Goal: Task Accomplishment & Management: Manage account settings

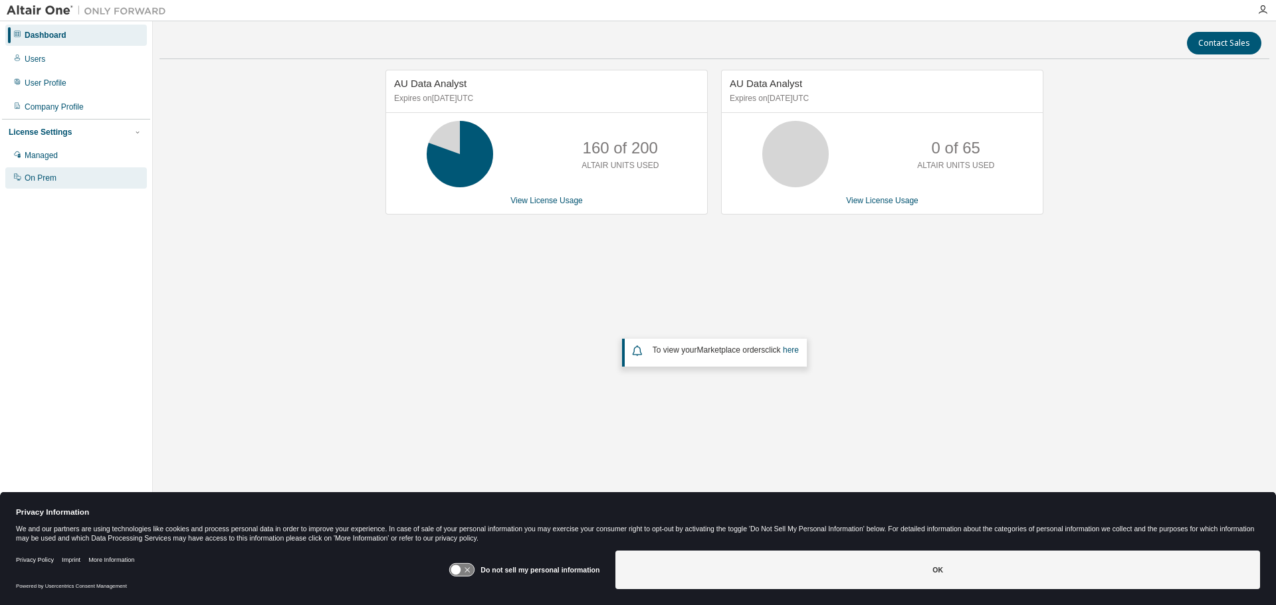
click at [31, 183] on div "On Prem" at bounding box center [41, 178] width 32 height 11
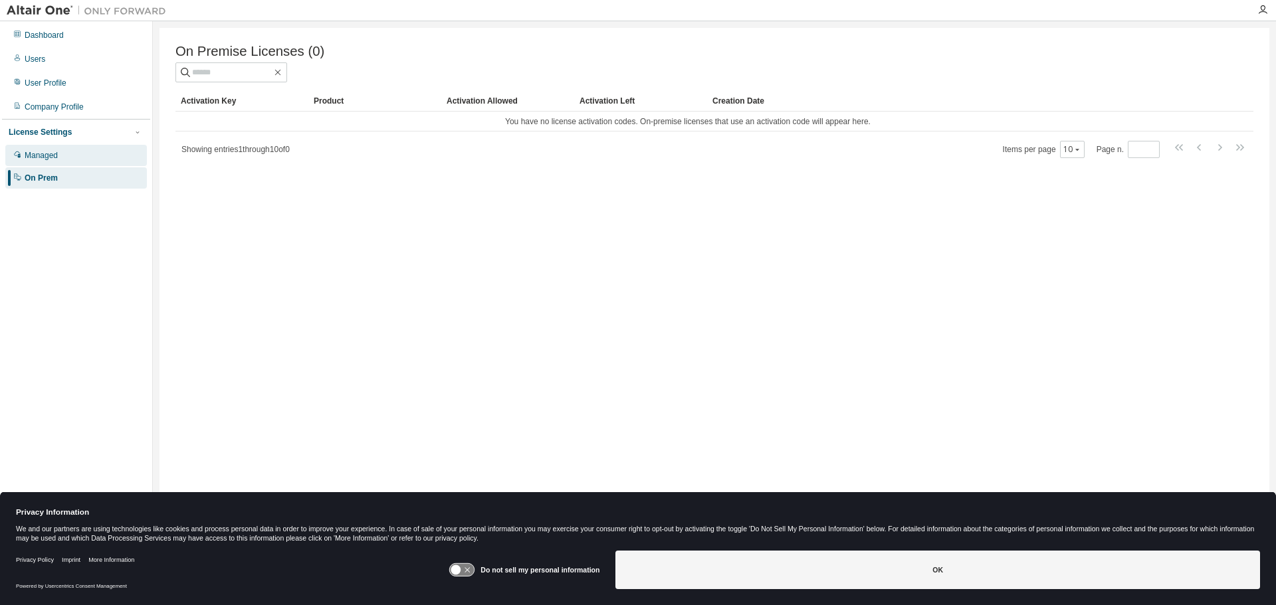
click at [69, 156] on div "Managed" at bounding box center [76, 155] width 142 height 21
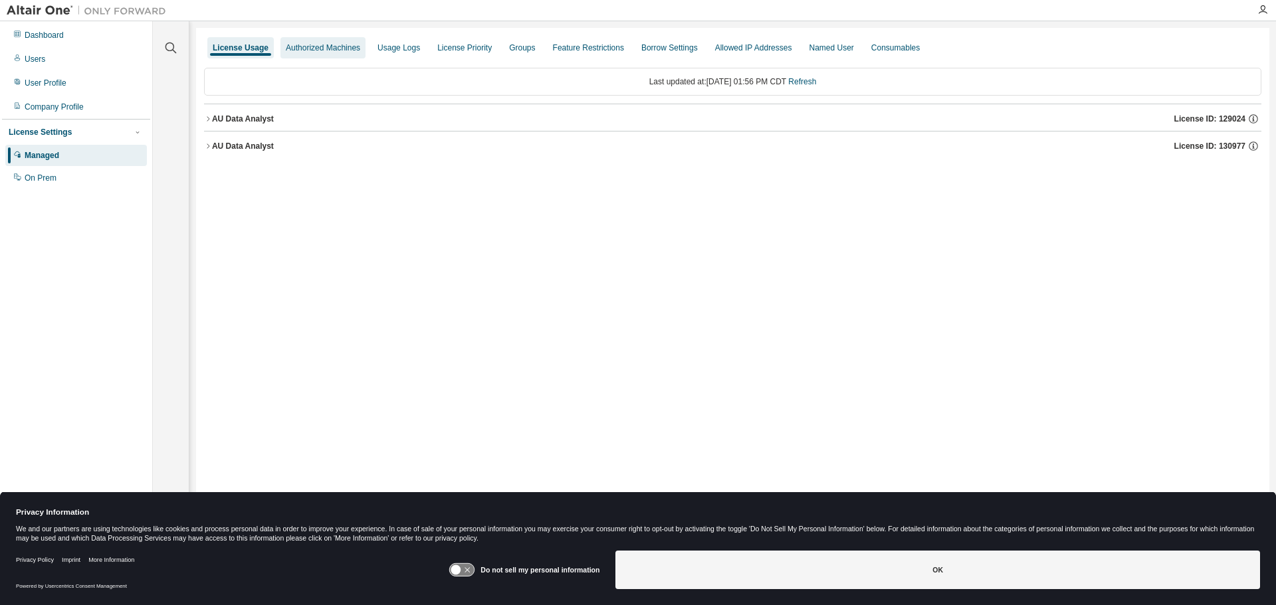
click at [348, 49] on div "Authorized Machines" at bounding box center [323, 48] width 74 height 11
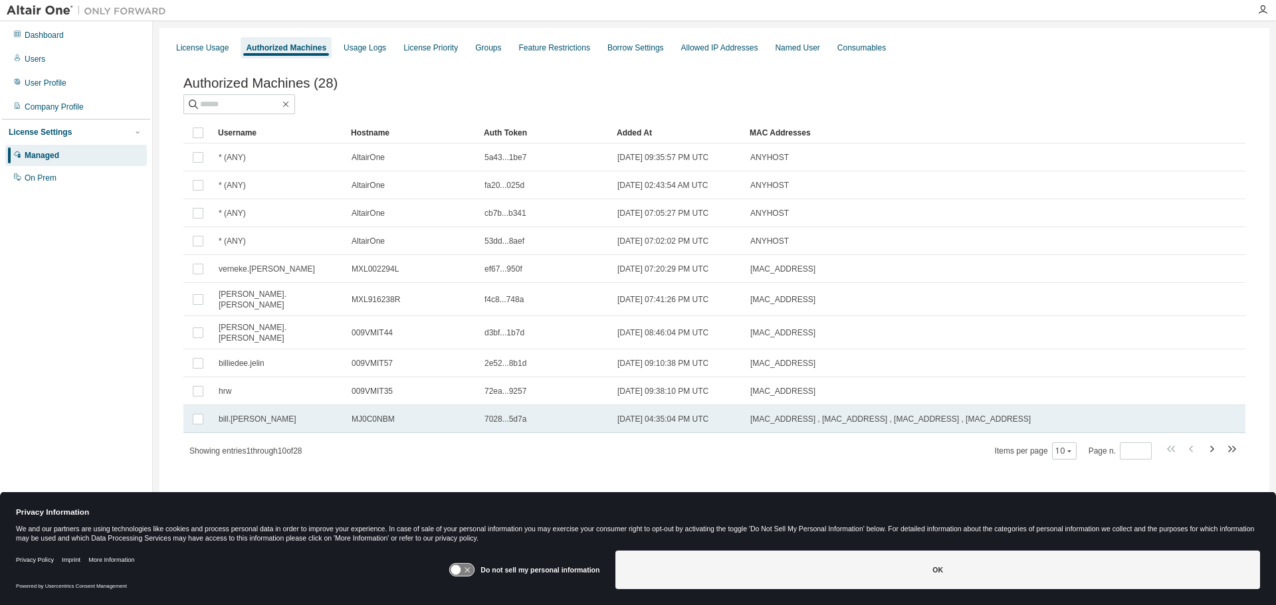
click at [371, 414] on span "MJ0C0NBM" at bounding box center [372, 419] width 43 height 11
click at [377, 414] on span "MJ0C0NBM" at bounding box center [372, 419] width 43 height 11
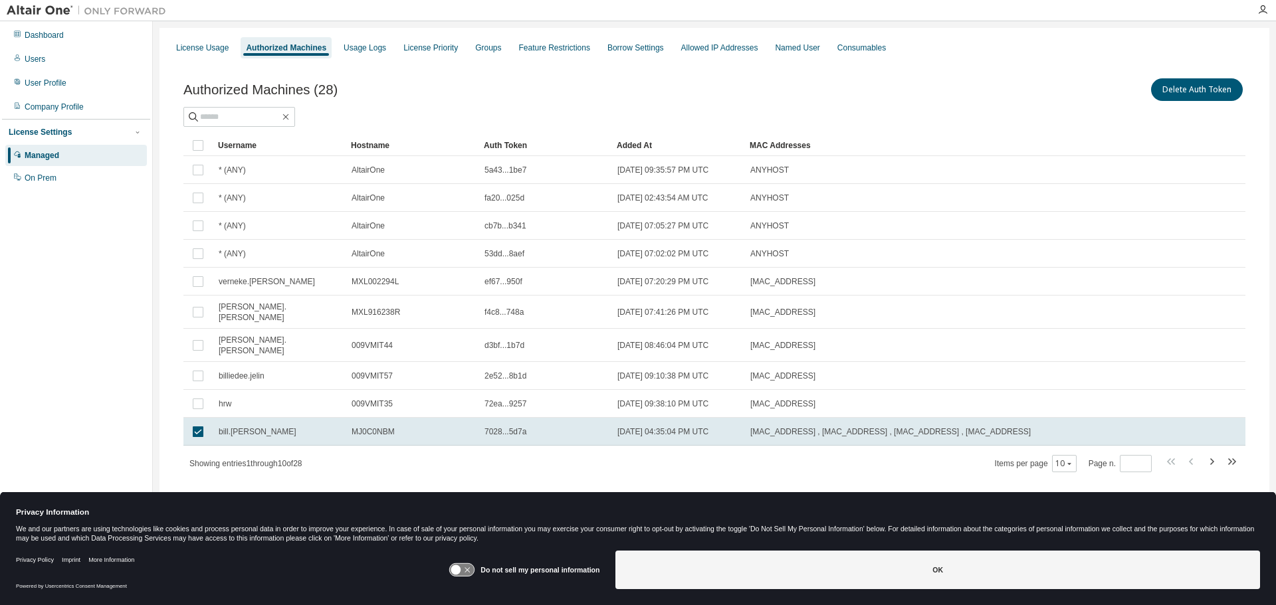
click at [377, 418] on td "MJ0C0NBM" at bounding box center [411, 432] width 133 height 28
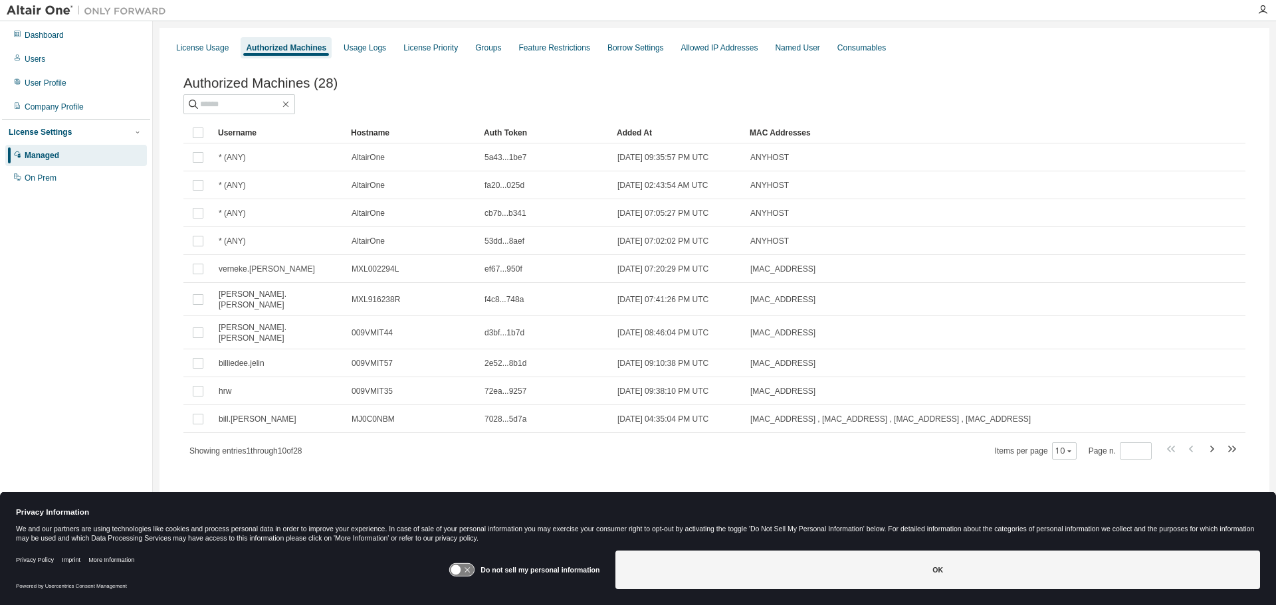
click at [377, 414] on span "MJ0C0NBM" at bounding box center [372, 419] width 43 height 11
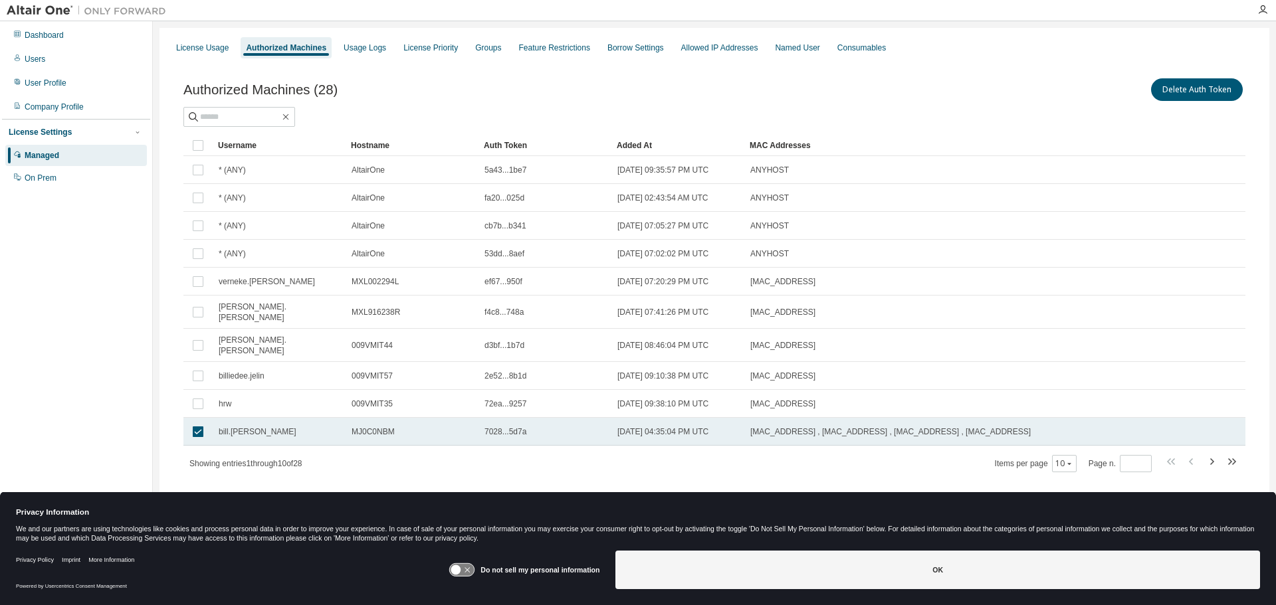
click at [375, 427] on span "MJ0C0NBM" at bounding box center [372, 432] width 43 height 11
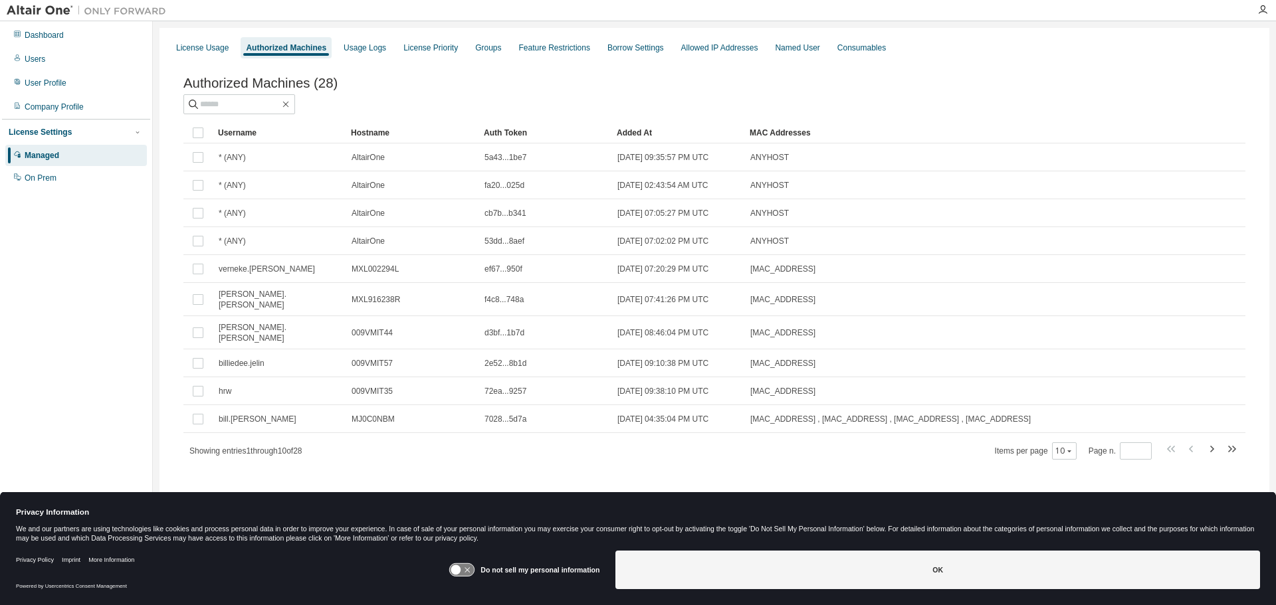
click at [375, 419] on td "MJ0C0NBM" at bounding box center [411, 419] width 133 height 28
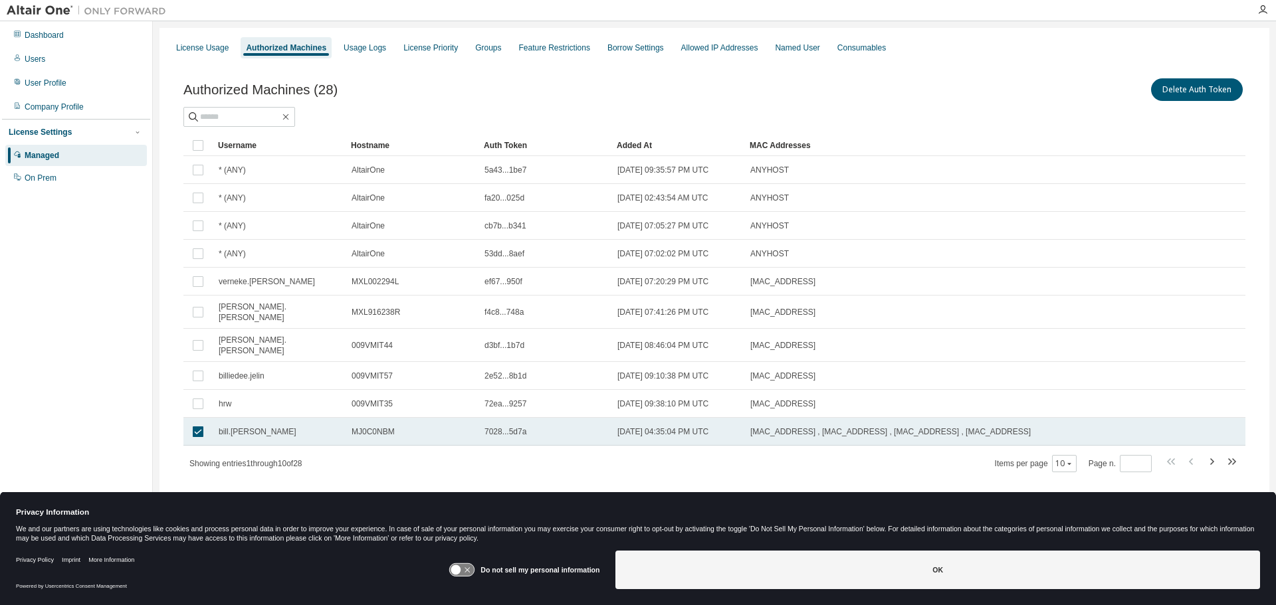
click at [375, 427] on span "MJ0C0NBM" at bounding box center [372, 432] width 43 height 11
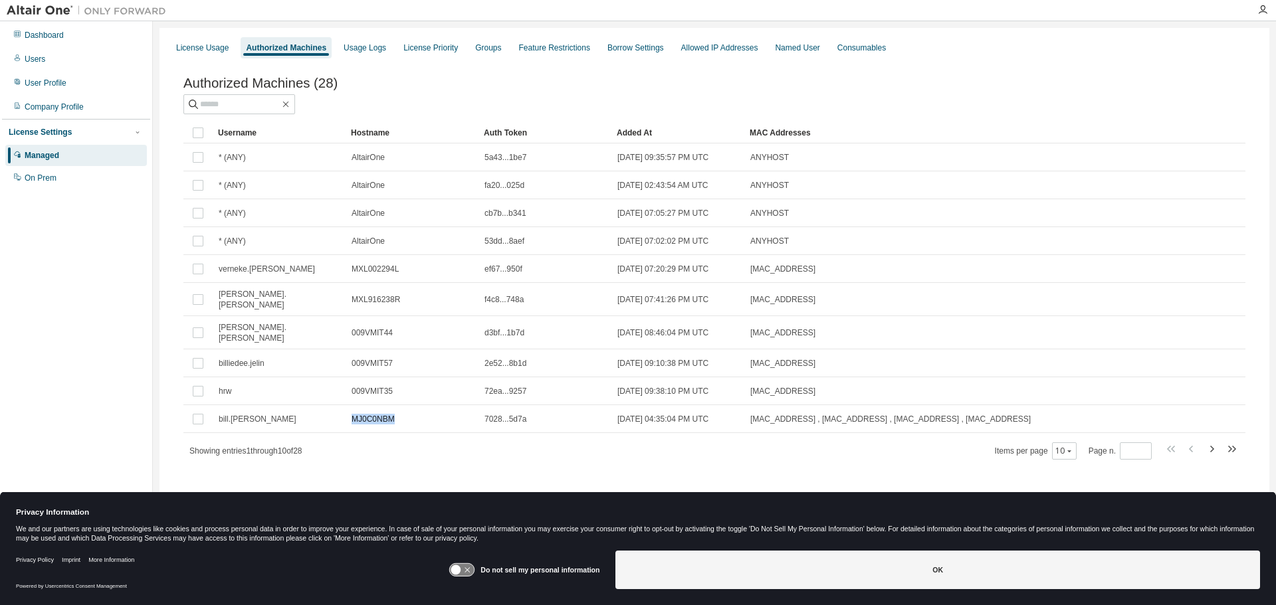
click at [375, 417] on span "MJ0C0NBM" at bounding box center [372, 419] width 43 height 11
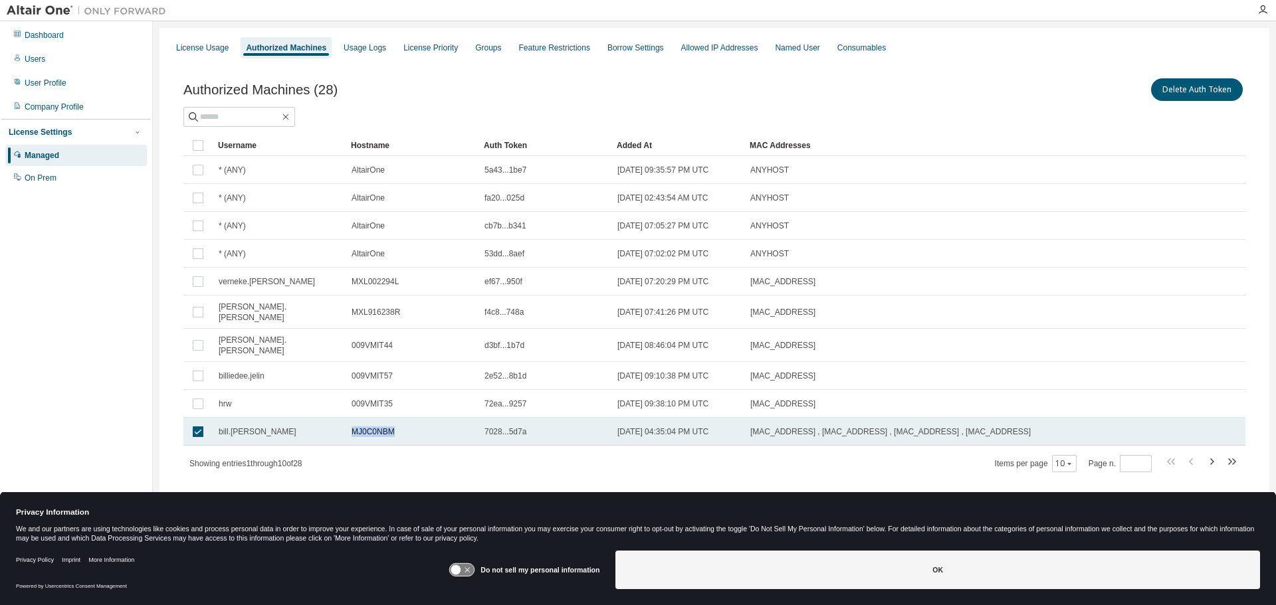
drag, startPoint x: 353, startPoint y: 421, endPoint x: 396, endPoint y: 422, distance: 43.2
click at [396, 427] on div "MJ0C0NBM" at bounding box center [411, 432] width 121 height 11
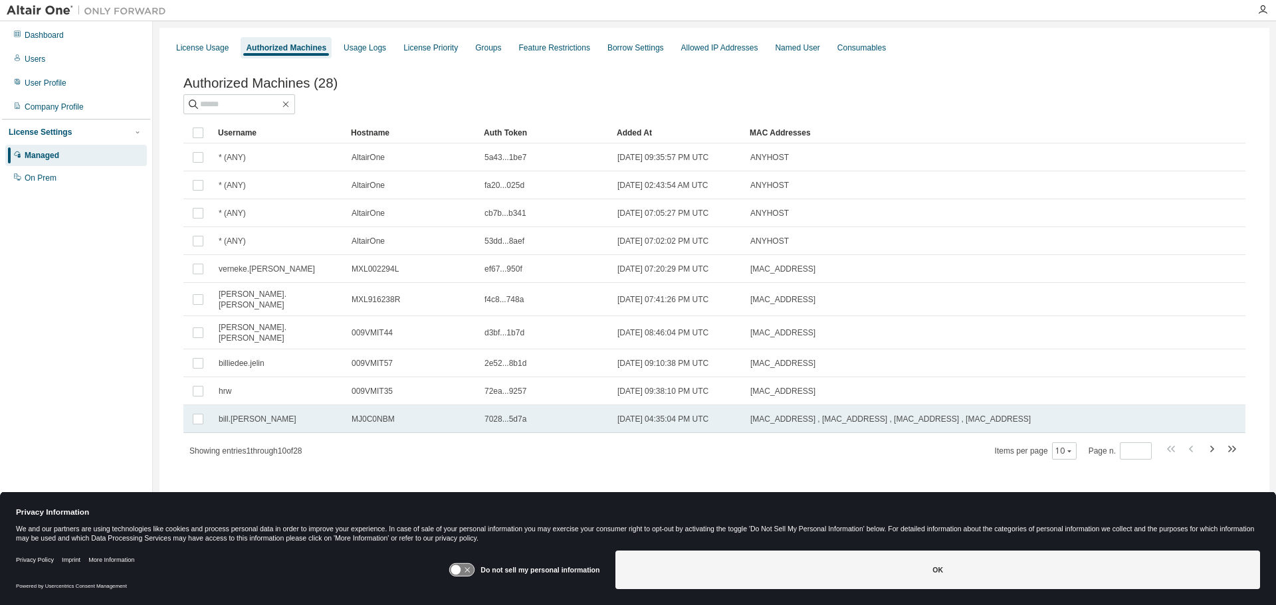
click at [351, 414] on span "MJ0C0NBM" at bounding box center [372, 419] width 43 height 11
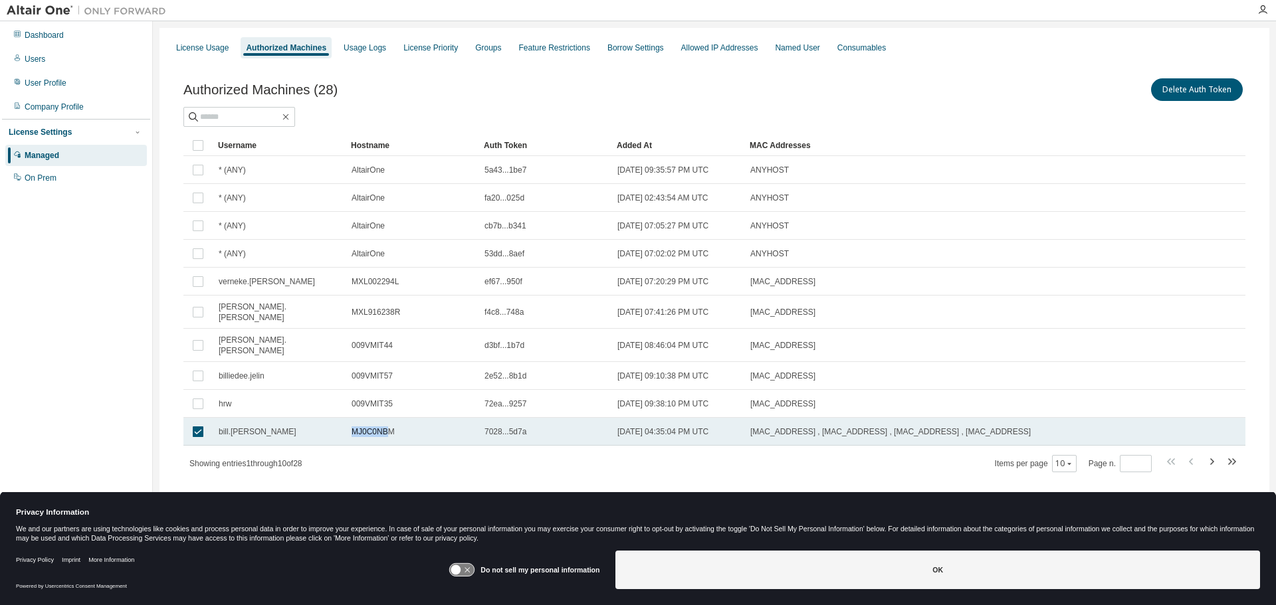
drag, startPoint x: 353, startPoint y: 421, endPoint x: 389, endPoint y: 419, distance: 36.0
click at [389, 427] on span "MJ0C0NBM" at bounding box center [372, 432] width 43 height 11
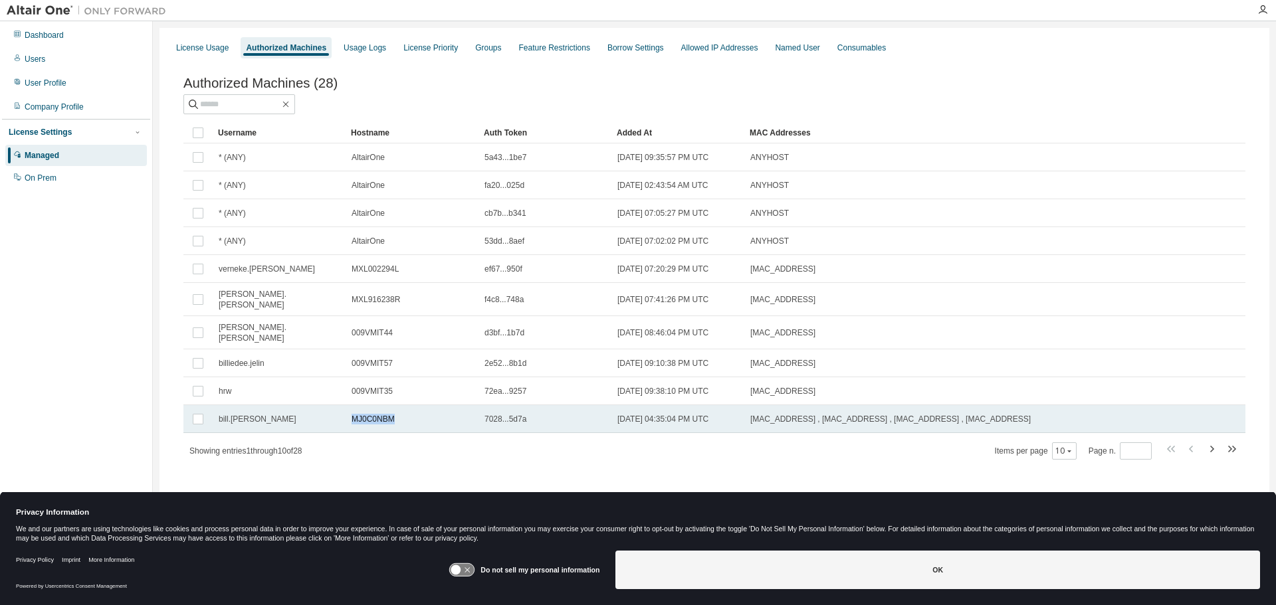
drag, startPoint x: 392, startPoint y: 409, endPoint x: 353, endPoint y: 410, distance: 38.6
click at [353, 414] on span "MJ0C0NBM" at bounding box center [372, 419] width 43 height 11
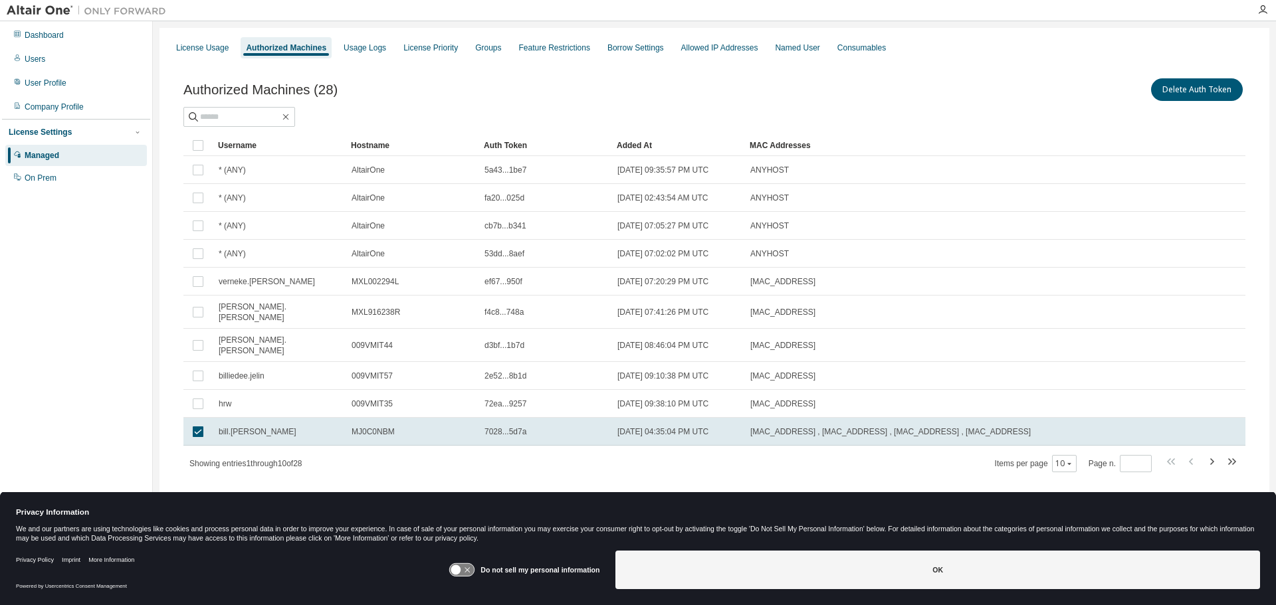
copy span "MJ0C0NBM"
drag, startPoint x: 1212, startPoint y: 452, endPoint x: 1207, endPoint y: 442, distance: 11.3
click at [1212, 458] on icon "button" at bounding box center [1212, 461] width 4 height 7
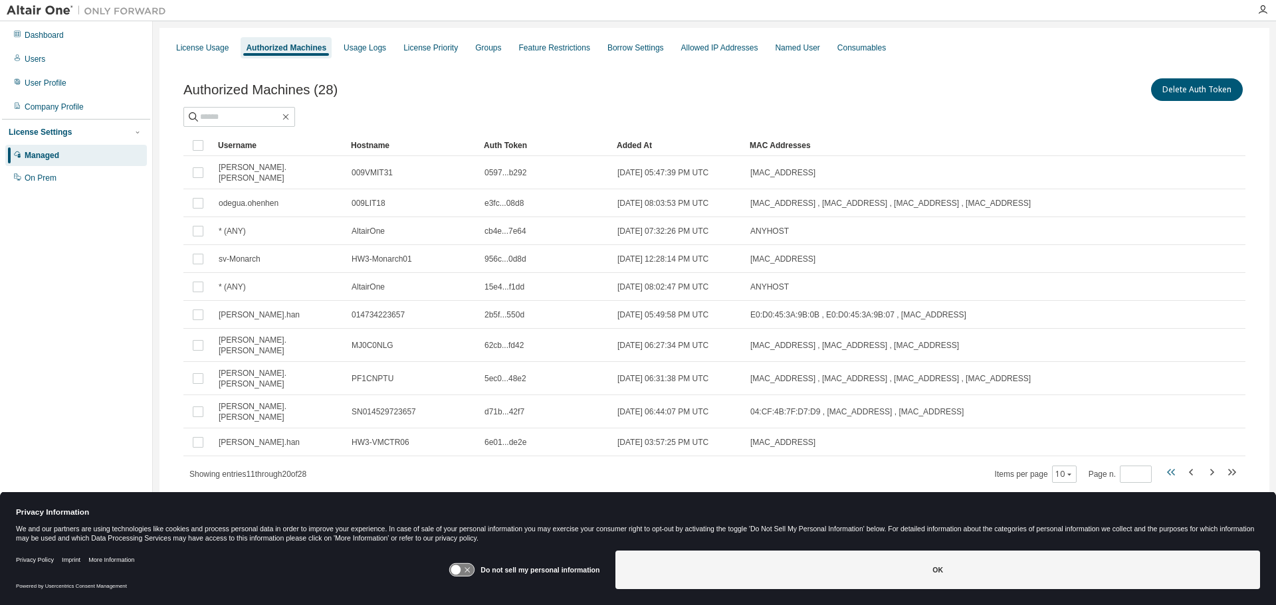
click at [1167, 464] on icon "button" at bounding box center [1171, 472] width 16 height 16
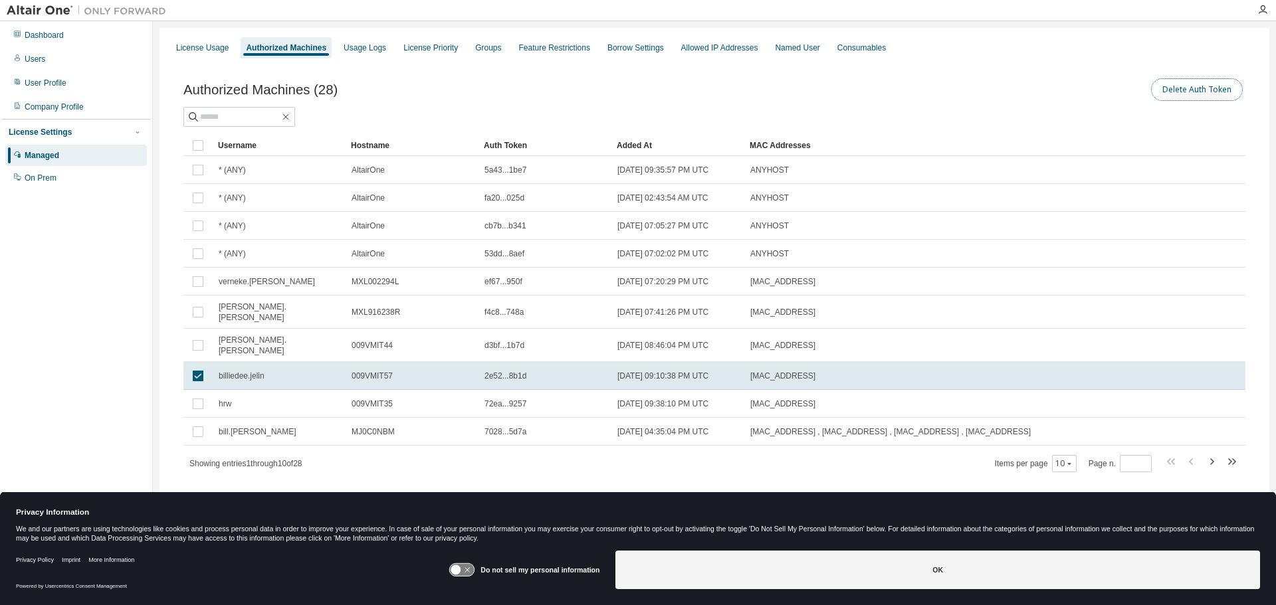
click at [1181, 87] on button "Delete Auth Token" at bounding box center [1197, 89] width 92 height 23
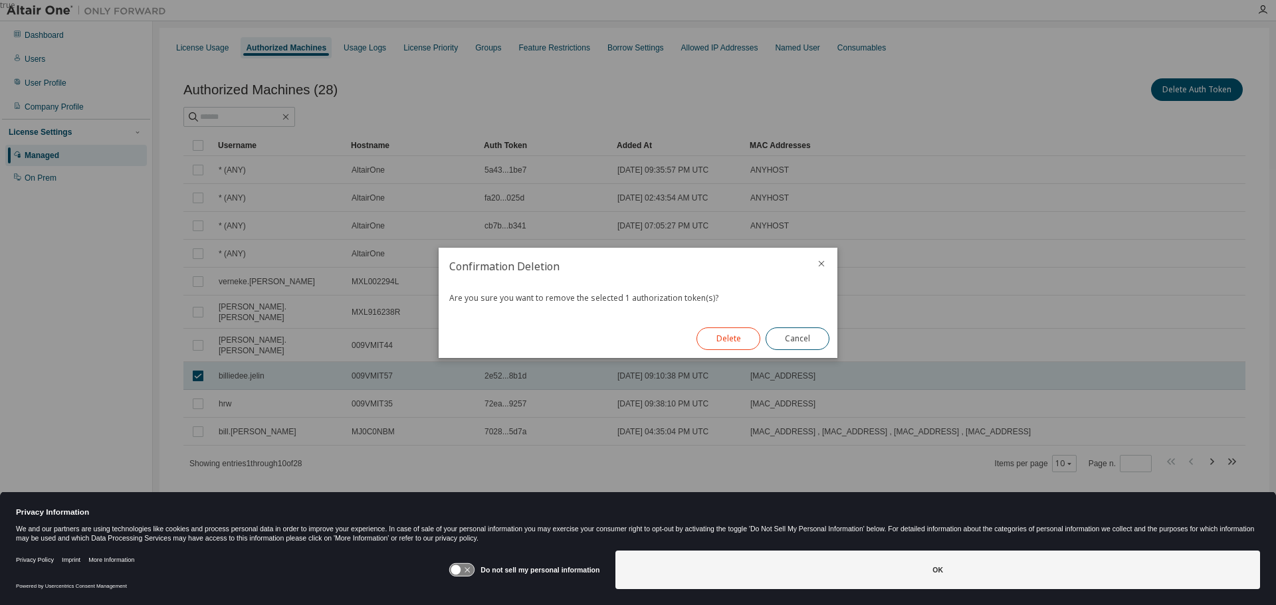
click at [729, 342] on button "Delete" at bounding box center [728, 339] width 64 height 23
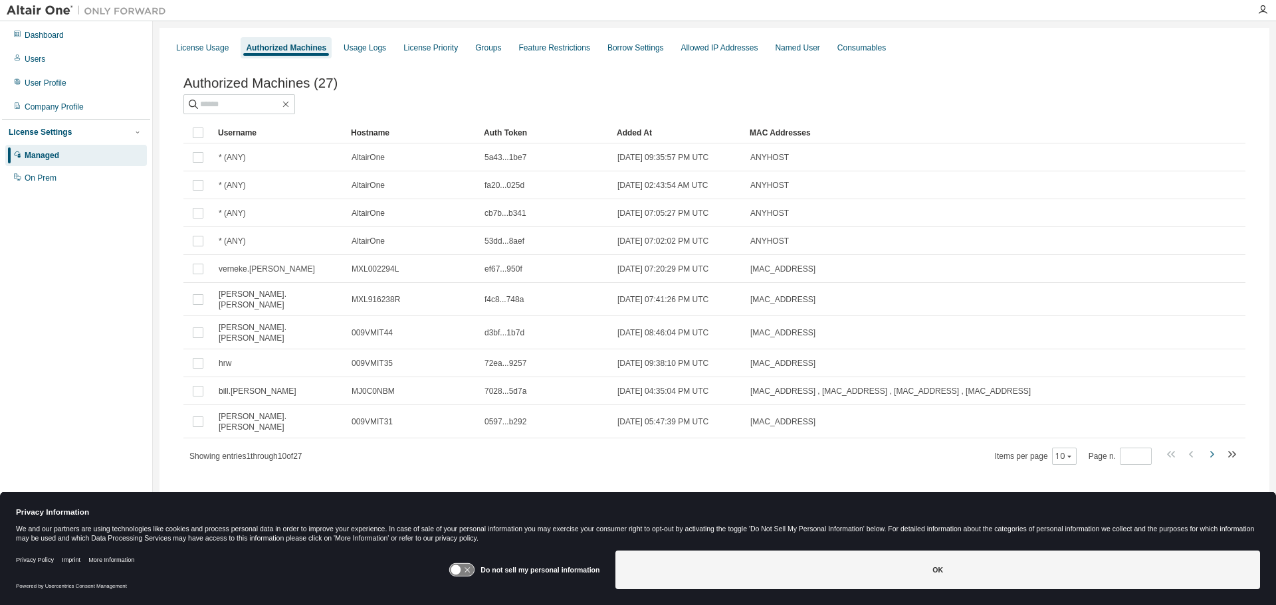
click at [1211, 446] on icon "button" at bounding box center [1211, 454] width 16 height 16
type input "*"
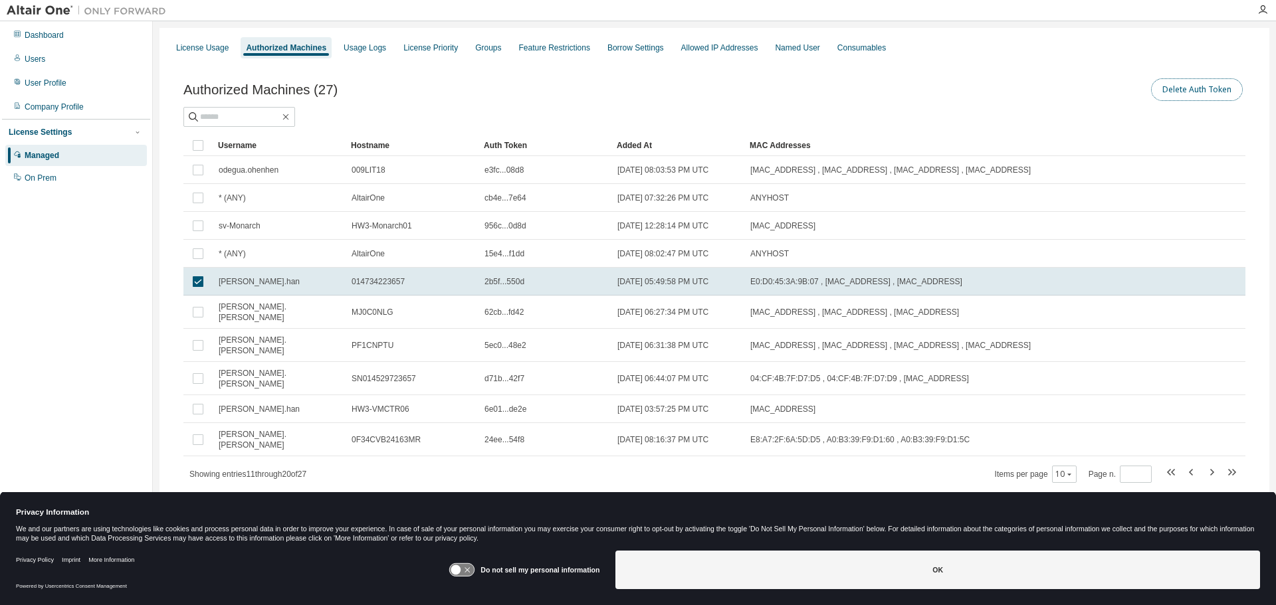
click at [1207, 82] on button "Delete Auth Token" at bounding box center [1197, 89] width 92 height 23
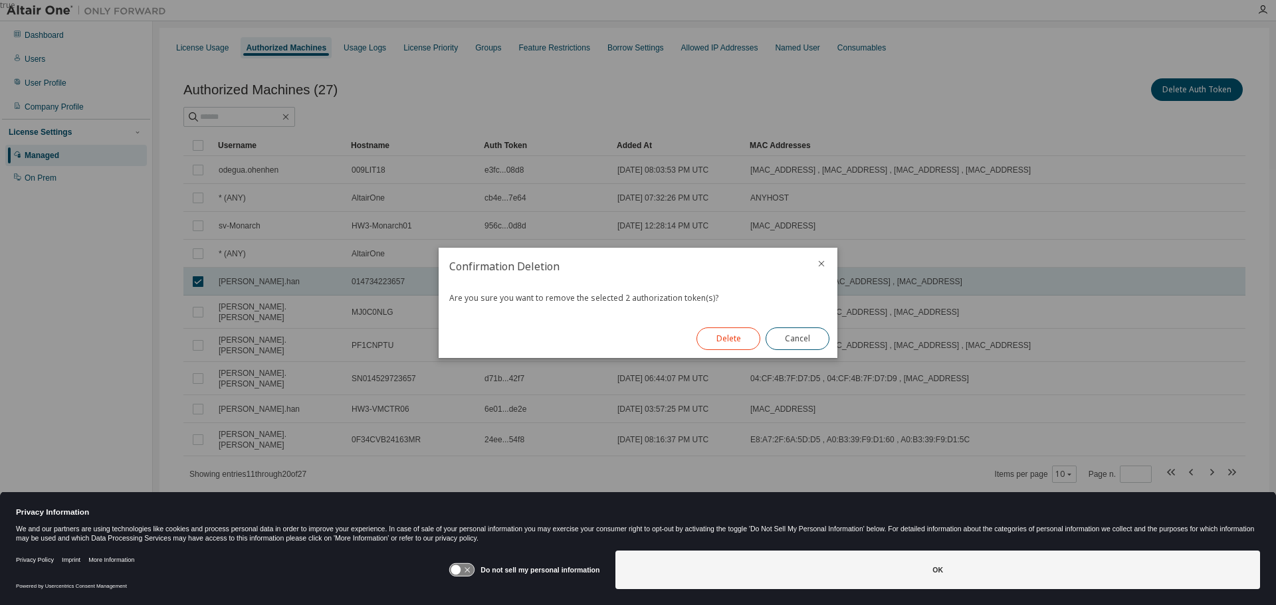
click at [724, 338] on button "Delete" at bounding box center [728, 339] width 64 height 23
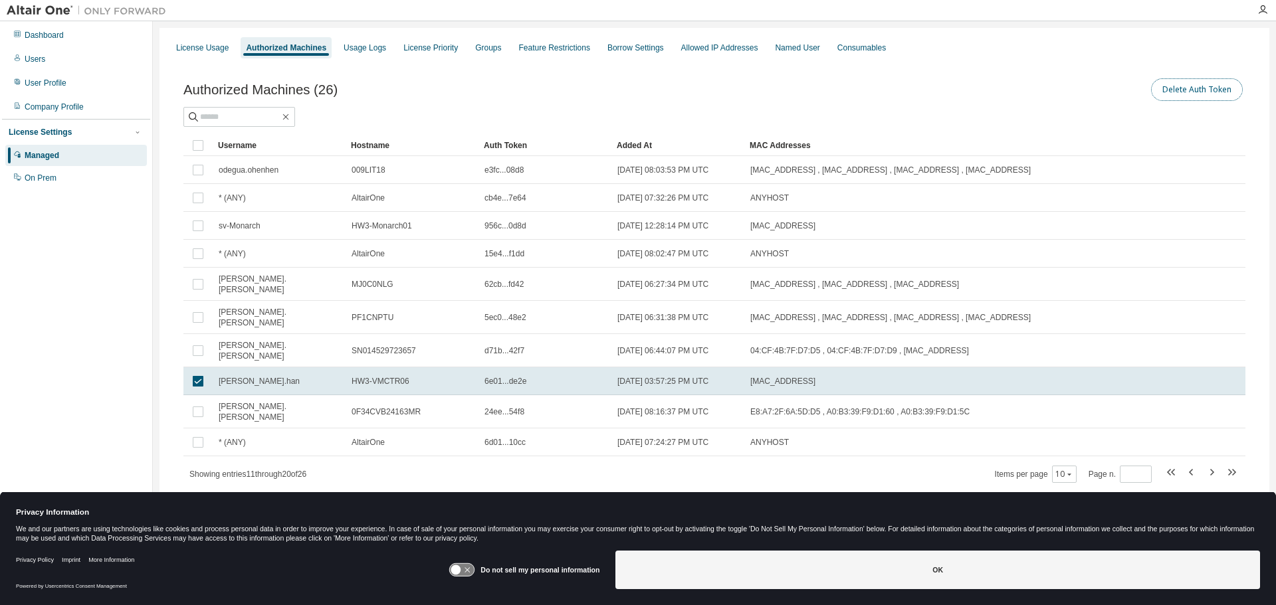
click at [1173, 88] on button "Delete Auth Token" at bounding box center [1197, 89] width 92 height 23
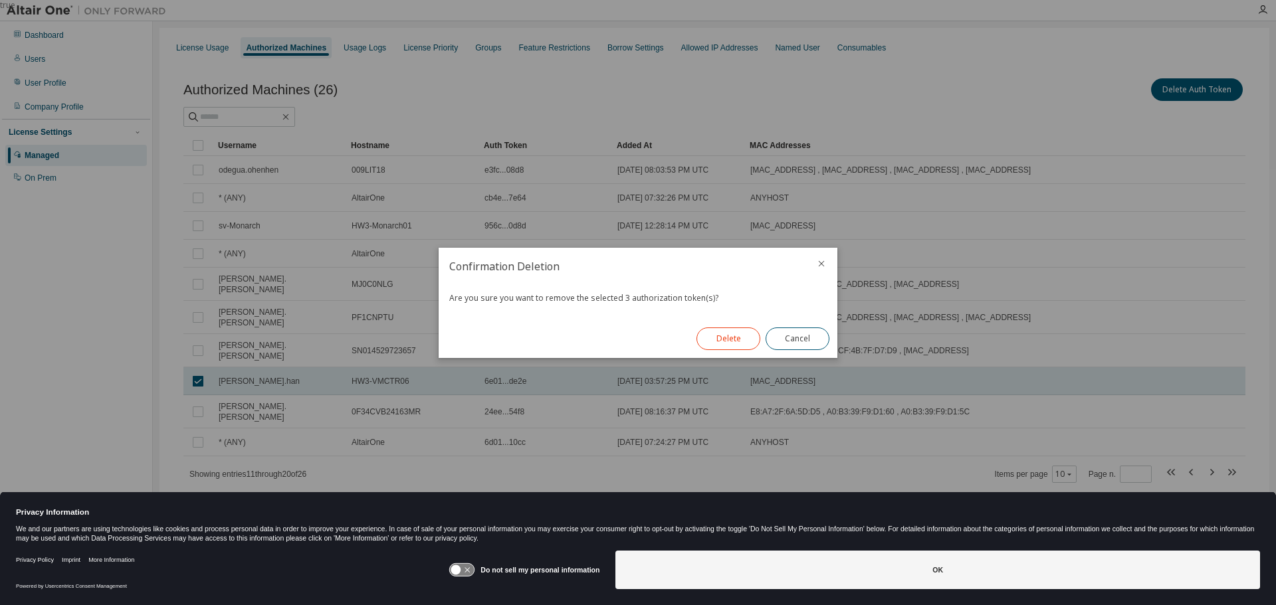
click at [739, 333] on button "Delete" at bounding box center [728, 339] width 64 height 23
